Goal: Task Accomplishment & Management: Complete application form

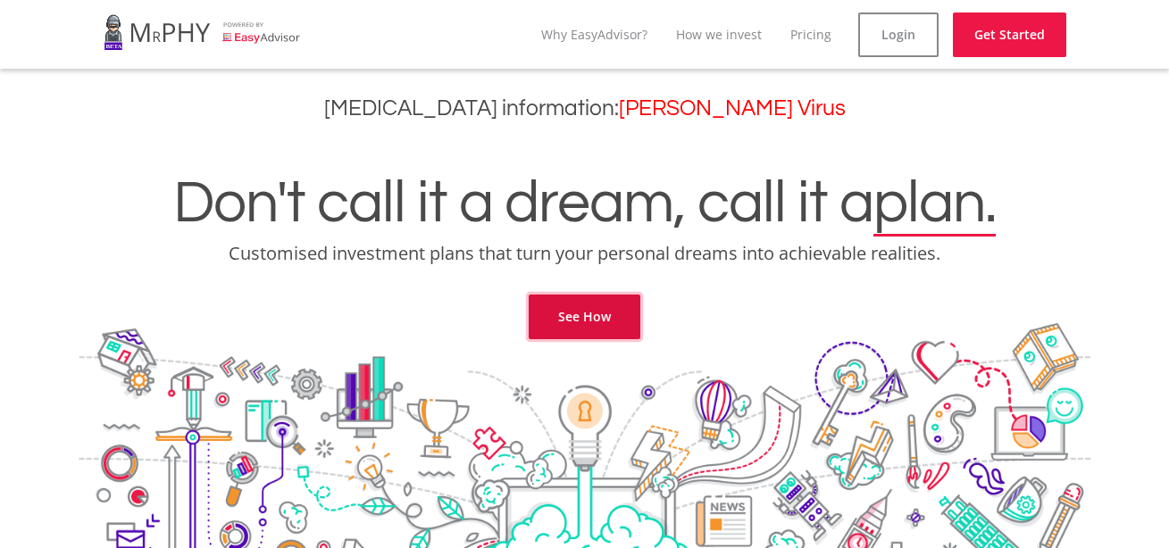
click at [571, 318] on link "See How" at bounding box center [585, 317] width 112 height 45
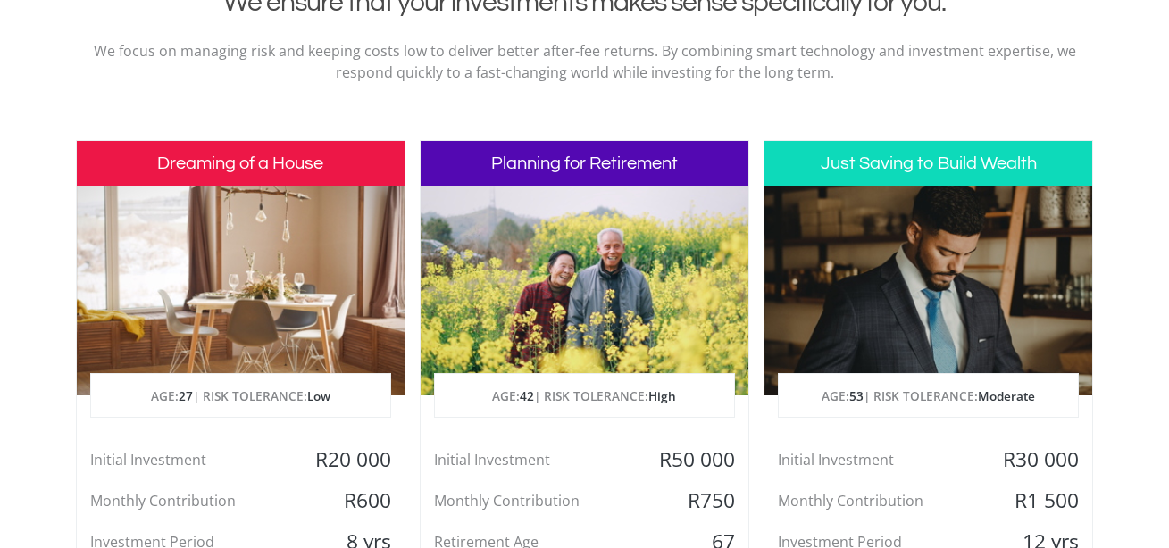
scroll to position [673, 0]
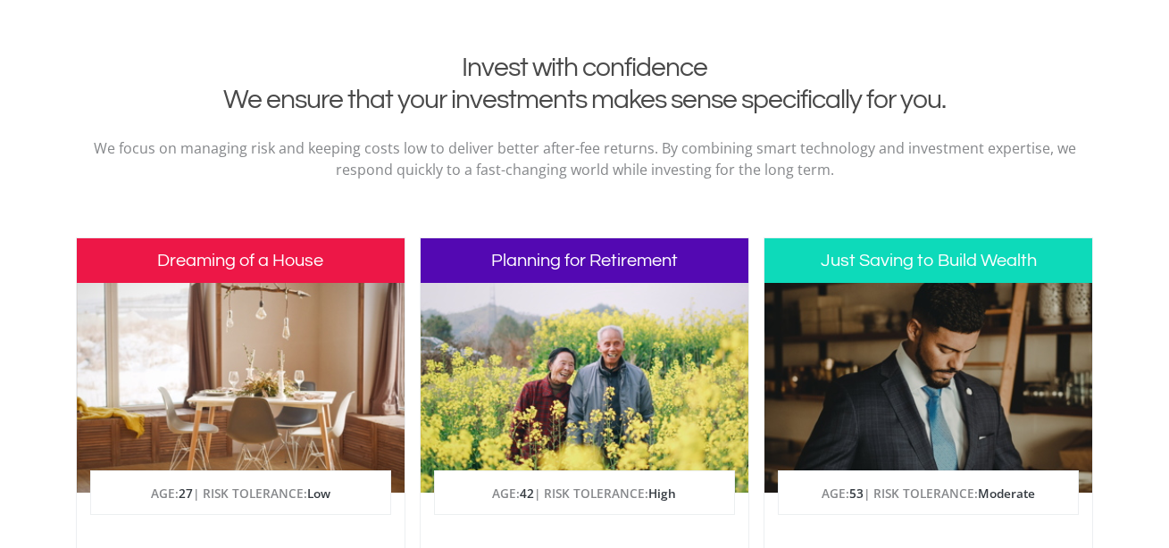
click at [583, 330] on div at bounding box center [585, 388] width 328 height 210
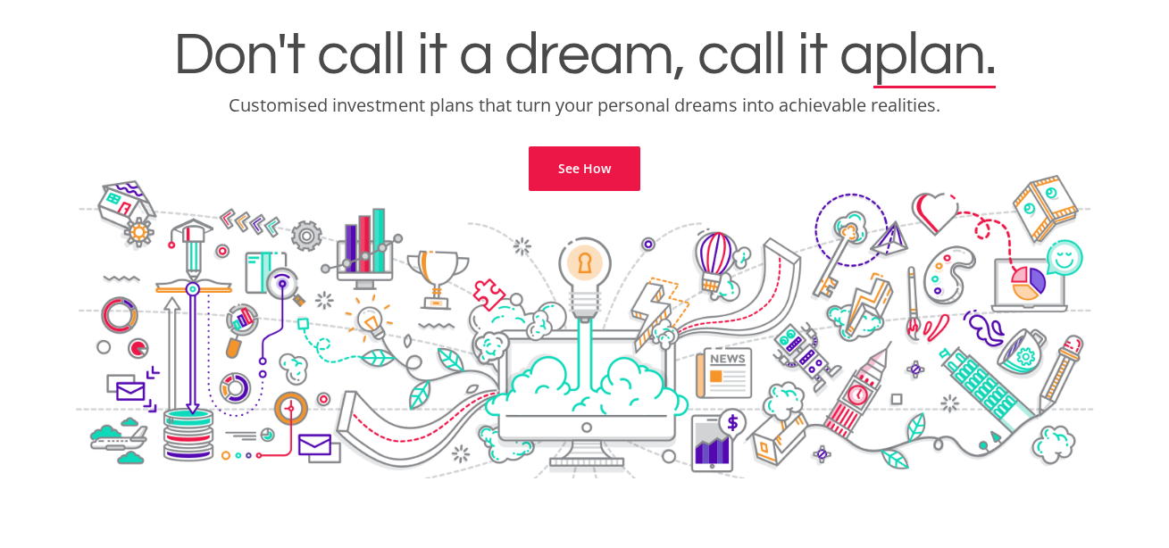
scroll to position [0, 0]
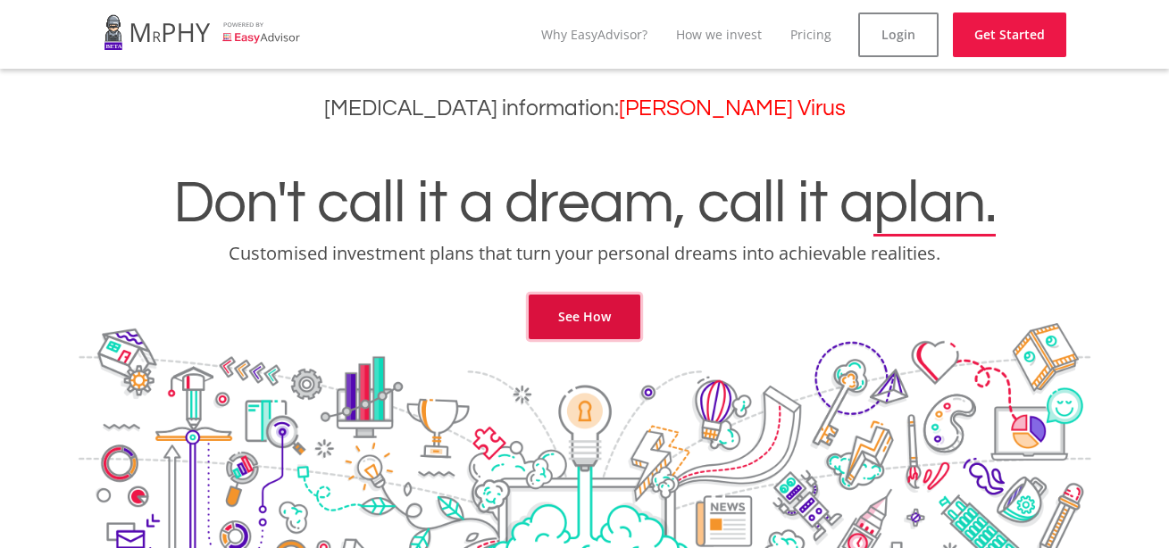
click at [576, 313] on link "See How" at bounding box center [585, 317] width 112 height 45
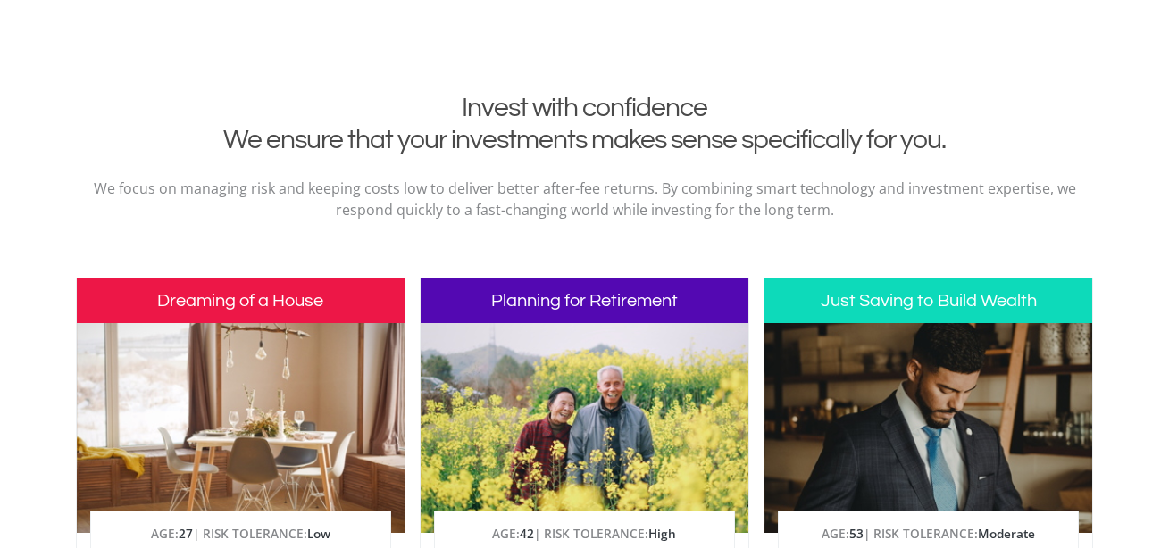
scroll to position [725, 0]
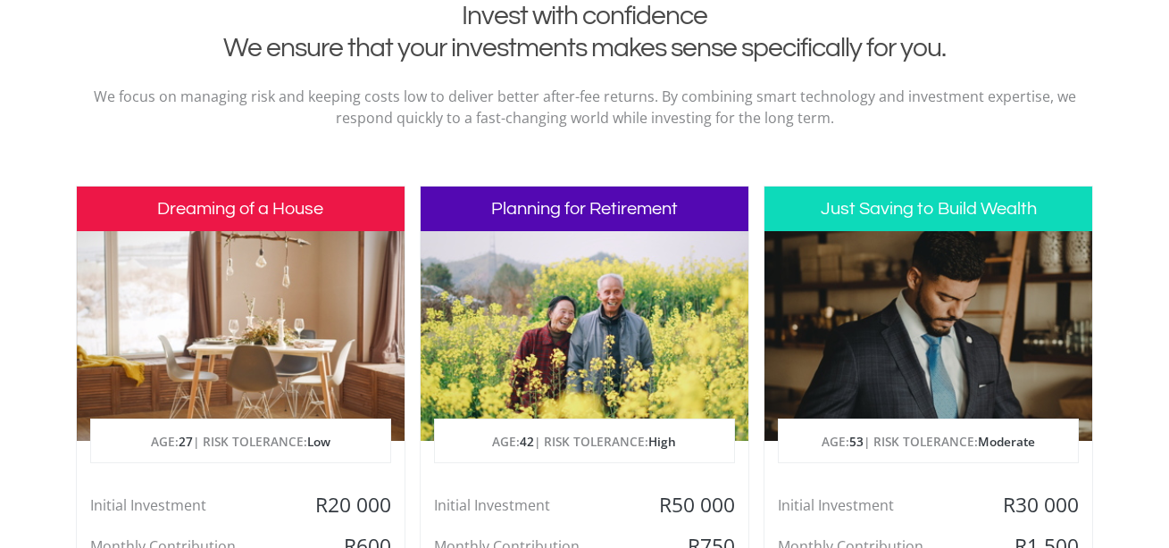
click at [573, 205] on h3 "Planning for Retirement" at bounding box center [585, 209] width 328 height 45
click at [561, 387] on div at bounding box center [585, 336] width 328 height 210
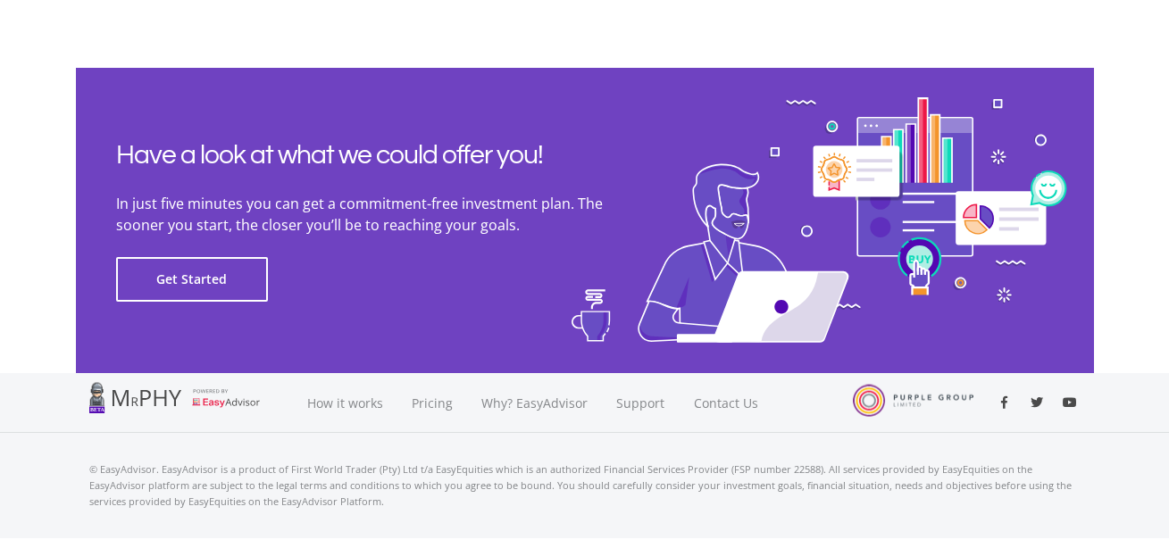
scroll to position [4147, 0]
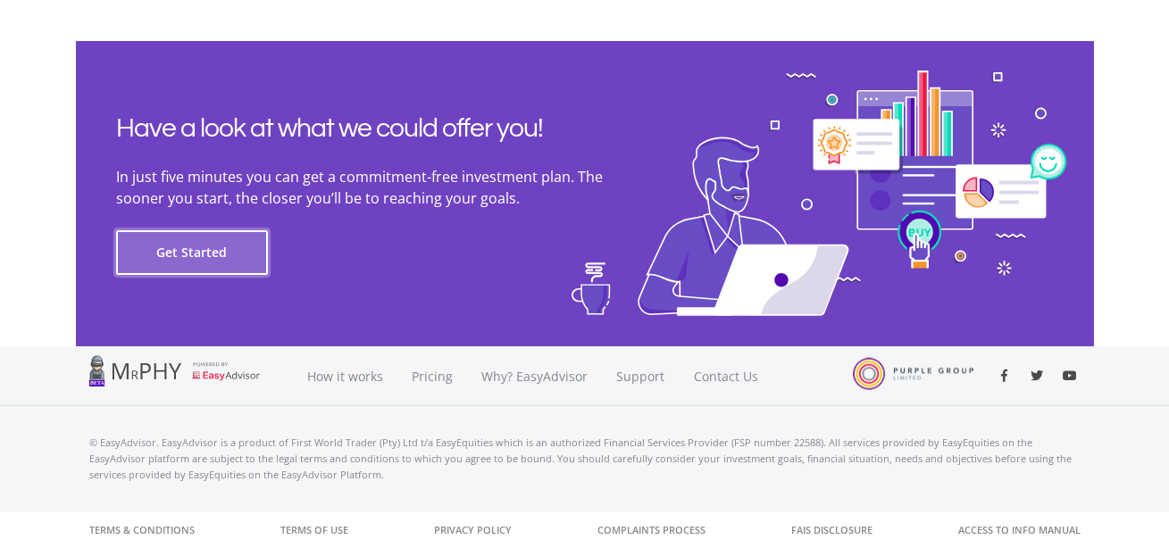
click at [210, 243] on button "Get Started" at bounding box center [192, 252] width 152 height 45
